Goal: Transaction & Acquisition: Purchase product/service

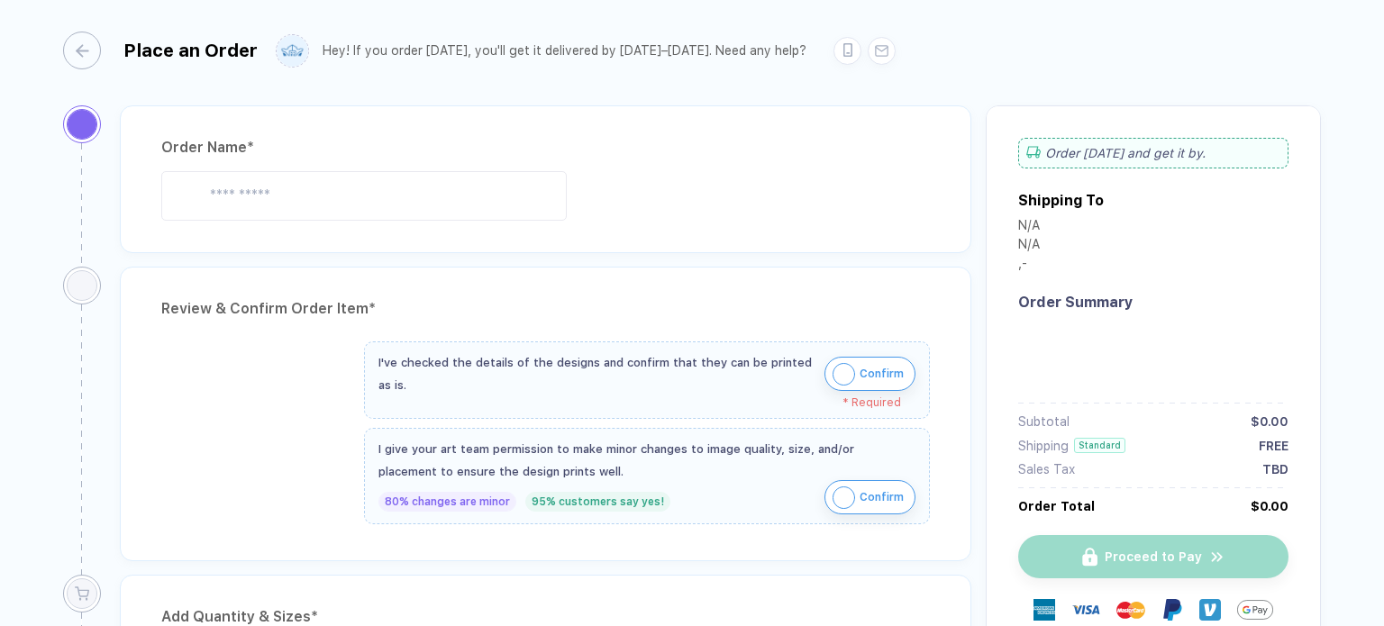
type input "**********"
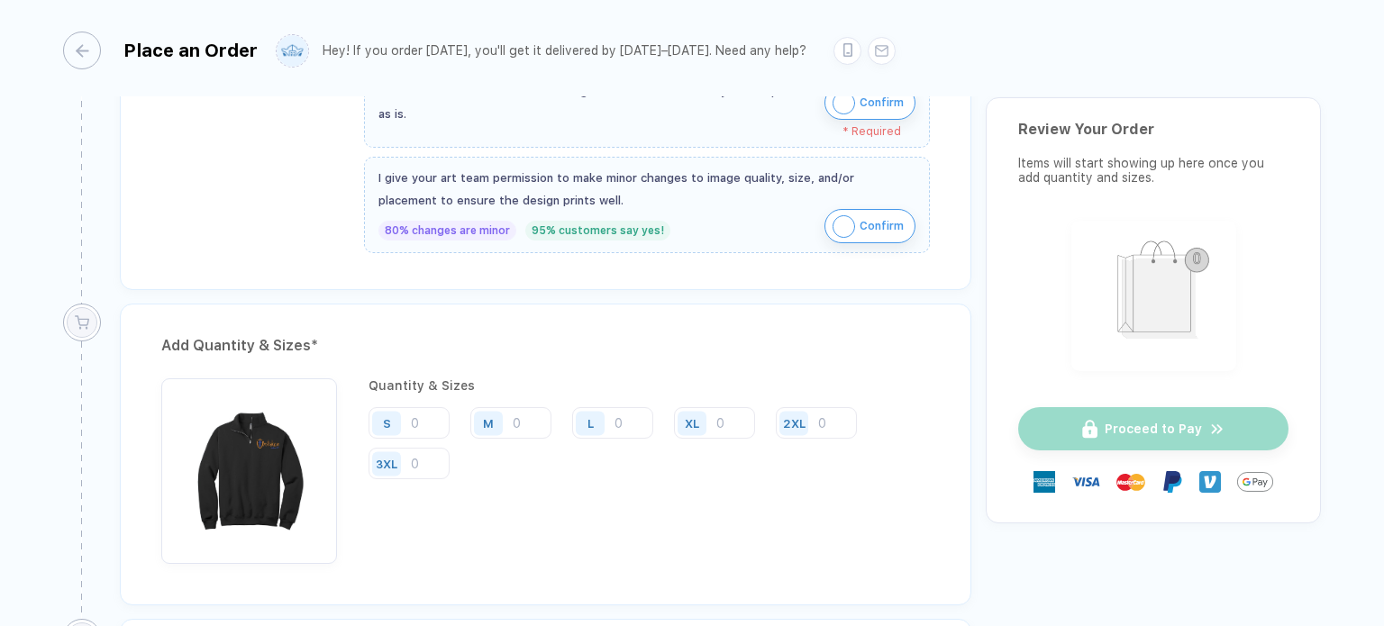
scroll to position [714, 0]
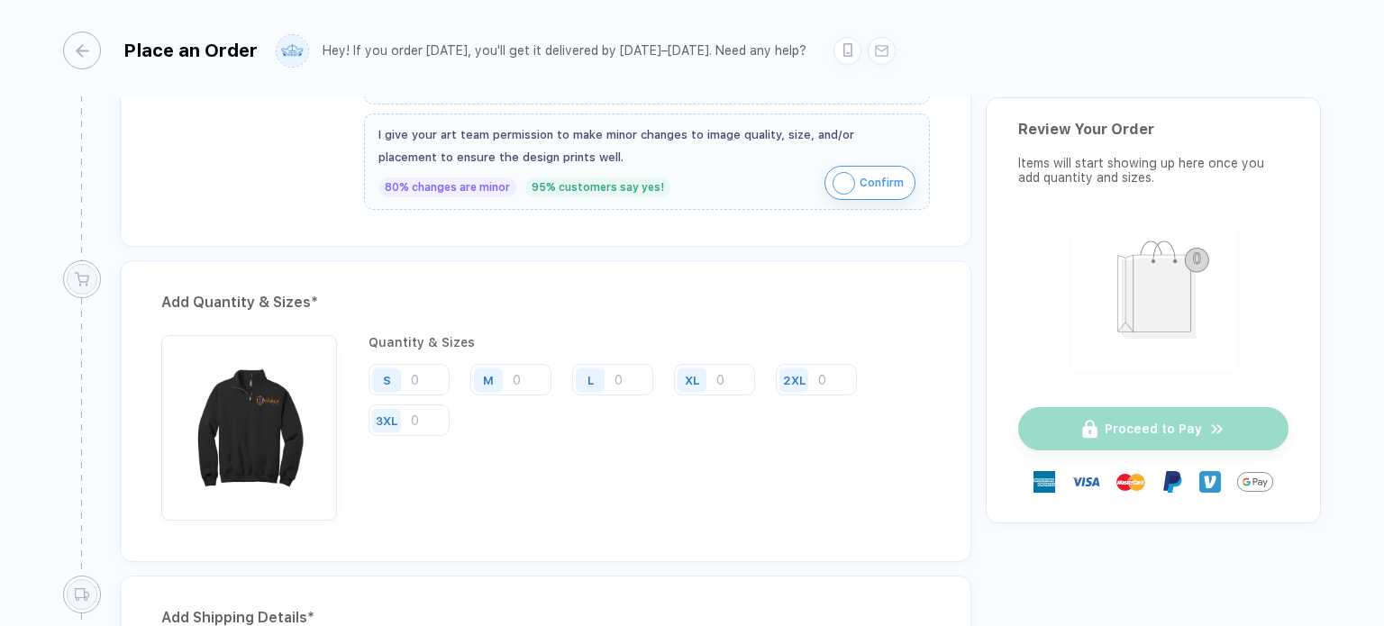
click at [83, 28] on div "Place an Order Hey! If you order [DATE], you'll get it delivered by [DATE]–[DAT…" at bounding box center [692, 48] width 1258 height 96
click at [73, 58] on div "button" at bounding box center [73, 51] width 38 height 38
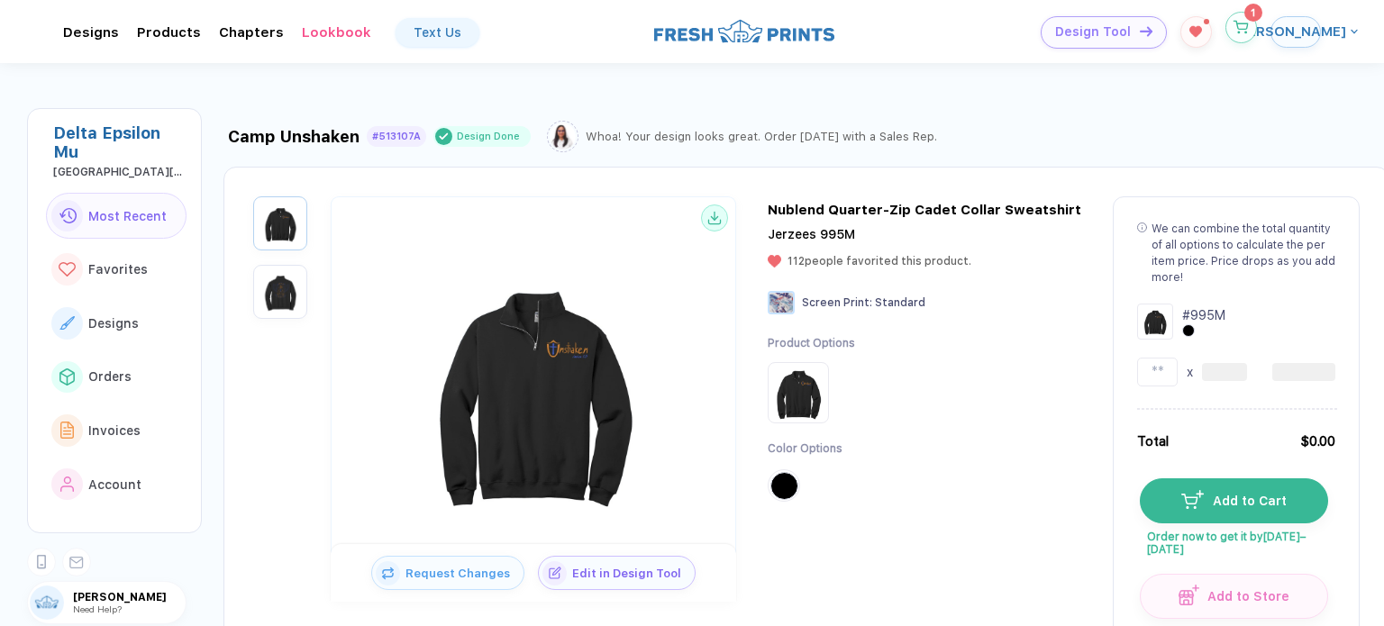
click at [1235, 25] on icon "button" at bounding box center [1241, 28] width 15 height 14
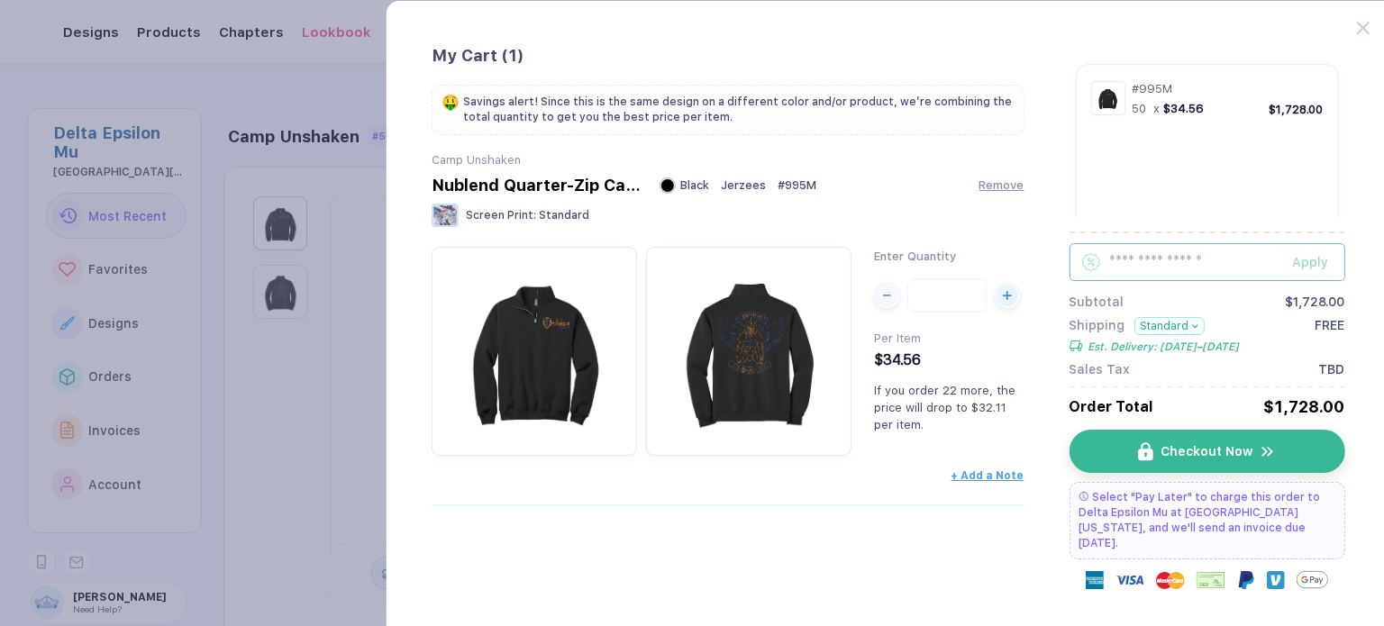
click at [1207, 251] on input "text" at bounding box center [1207, 262] width 276 height 38
click at [1305, 255] on div "Apply" at bounding box center [1318, 262] width 52 height 14
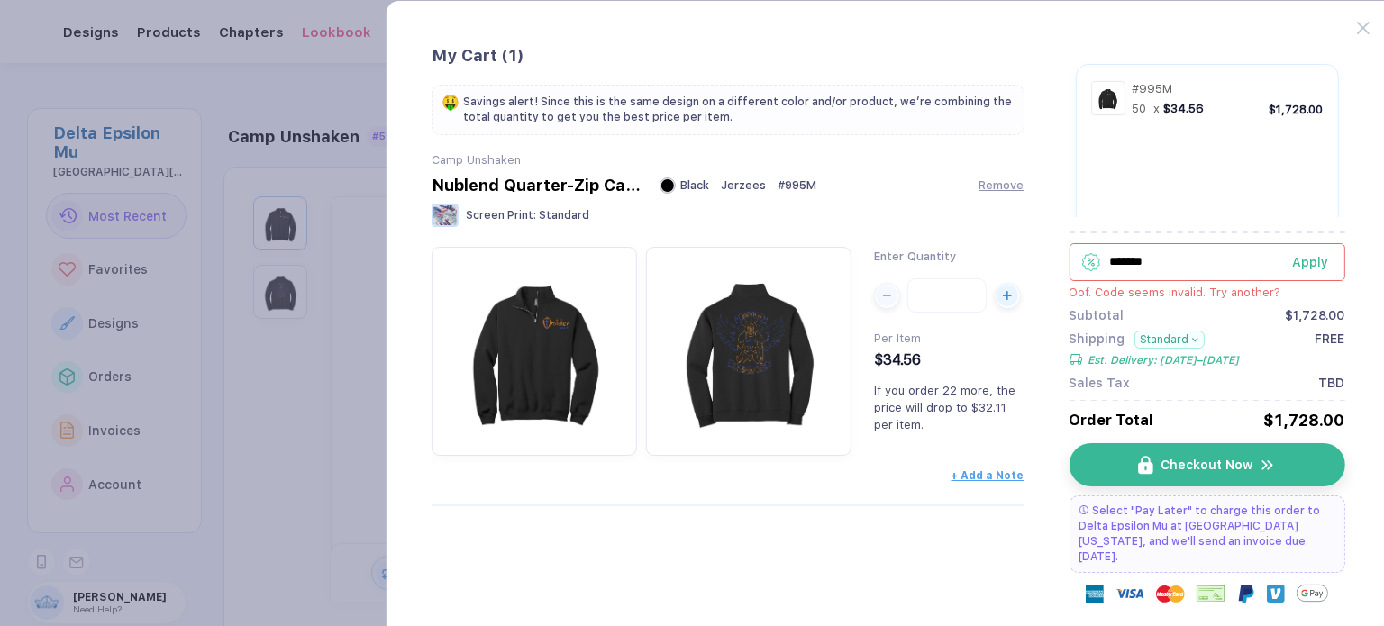
click at [1244, 262] on input "*******" at bounding box center [1207, 262] width 276 height 38
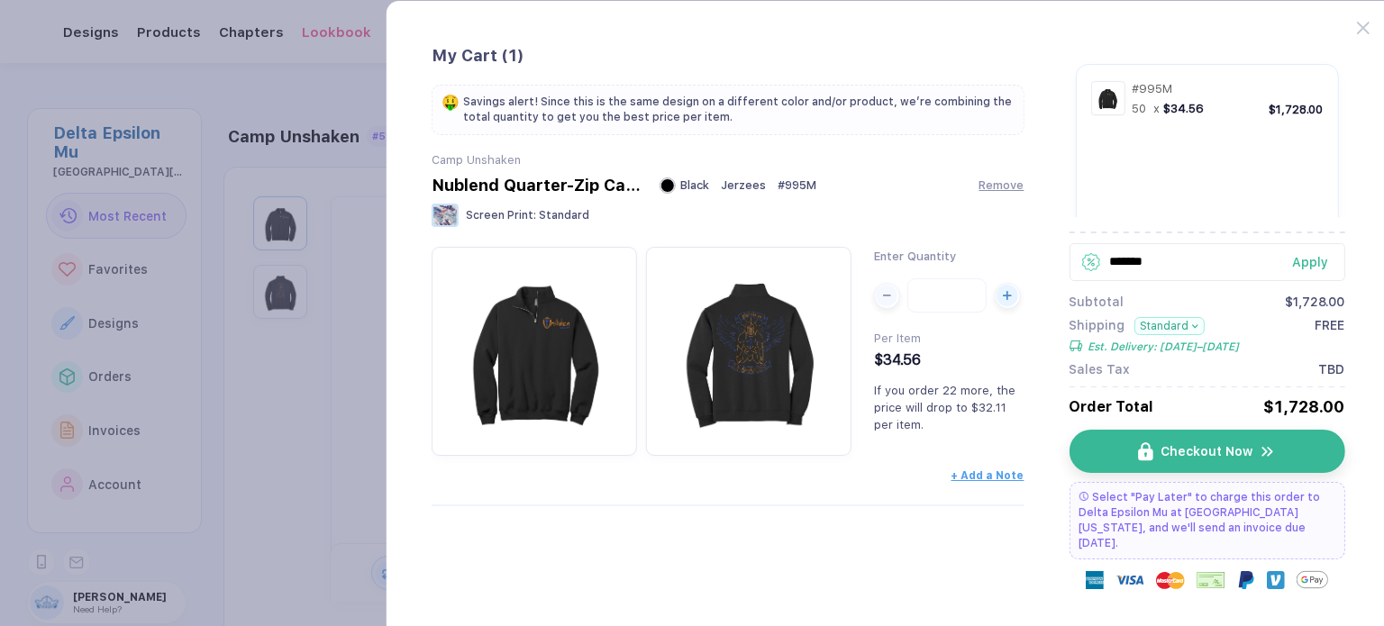
type input "*******"
click at [1305, 257] on div "Apply" at bounding box center [1318, 262] width 52 height 14
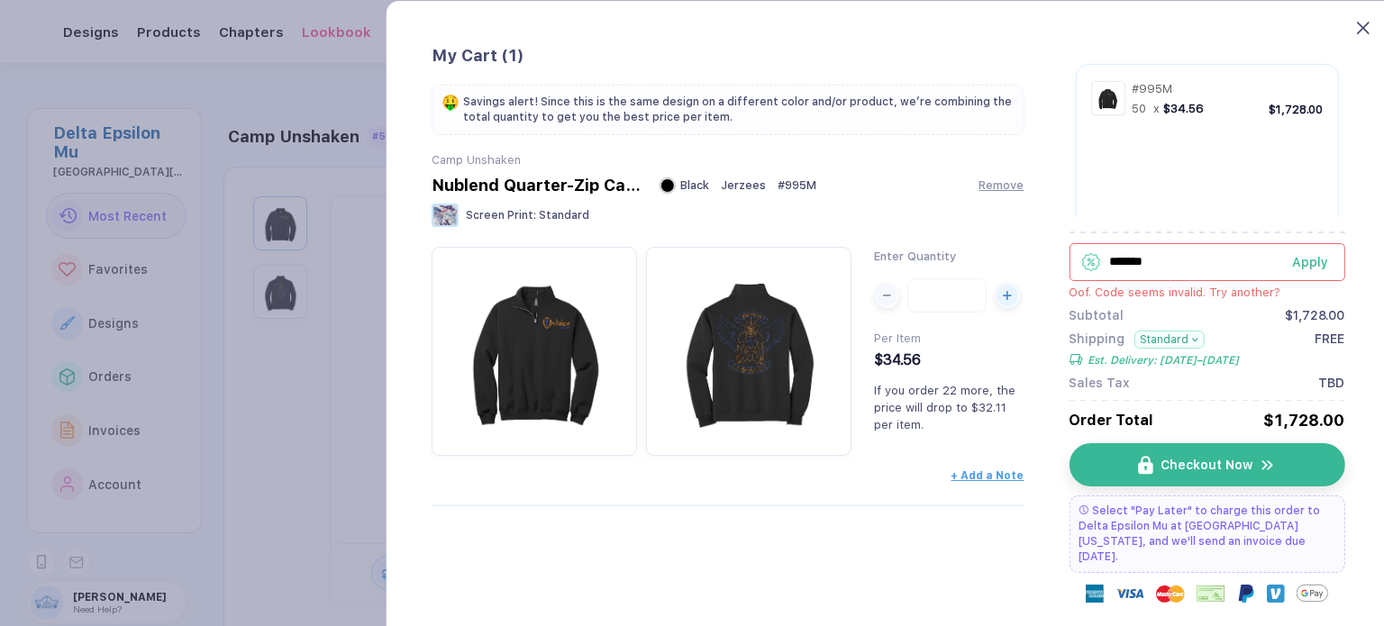
click at [1359, 25] on icon at bounding box center [1362, 28] width 13 height 13
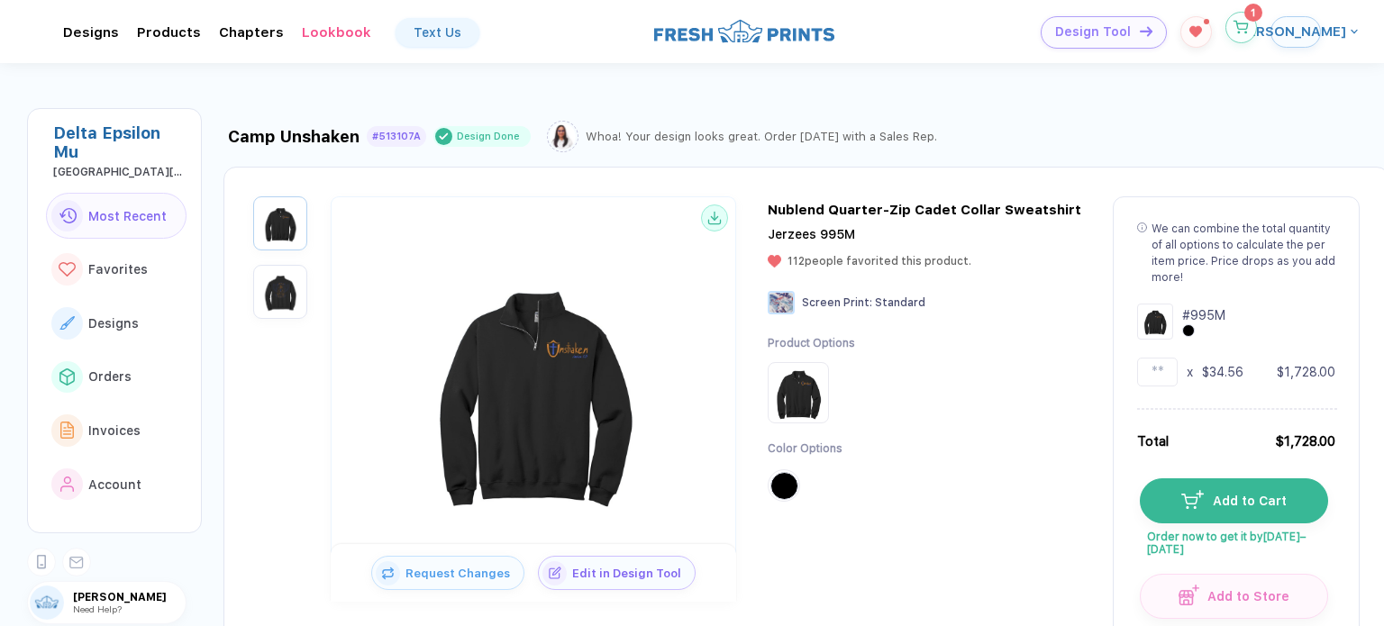
drag, startPoint x: 1240, startPoint y: 26, endPoint x: 1249, endPoint y: 24, distance: 9.2
click at [1249, 24] on icon "button" at bounding box center [1241, 28] width 15 height 14
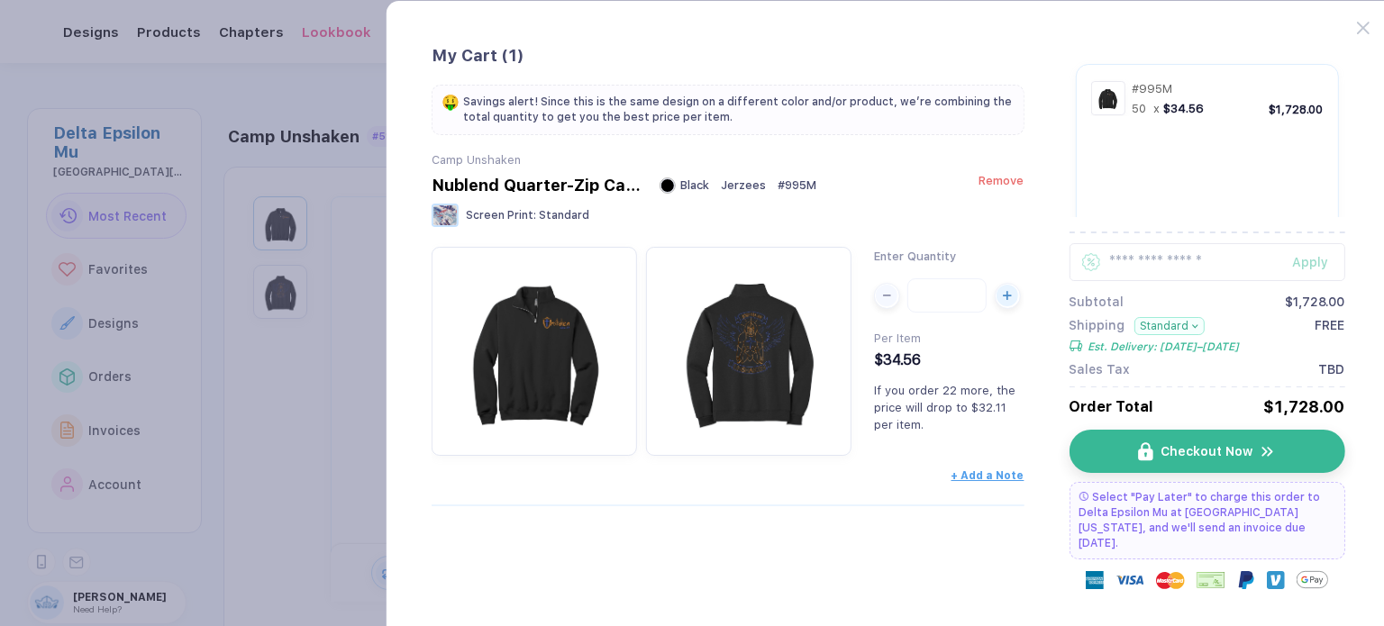
click at [998, 179] on span "Remove" at bounding box center [1001, 181] width 45 height 14
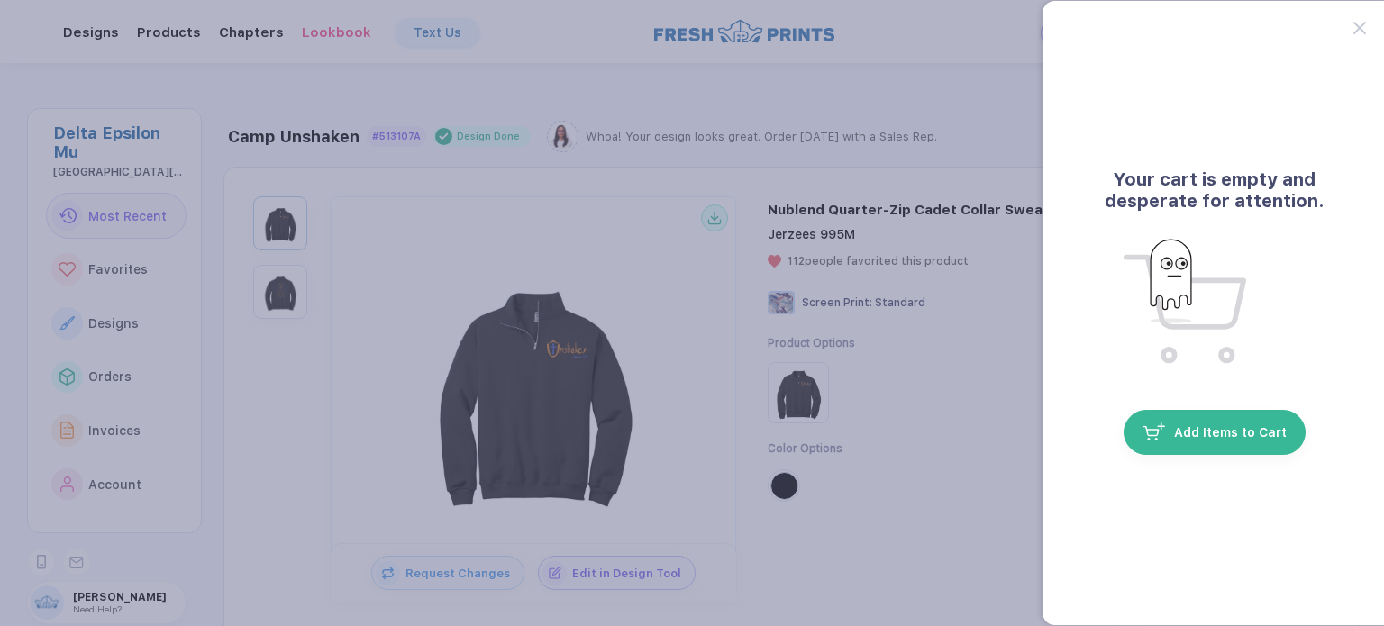
click at [1355, 19] on div at bounding box center [1369, 17] width 33 height 33
click at [1364, 24] on icon at bounding box center [1359, 28] width 13 height 13
